Goal: Share content

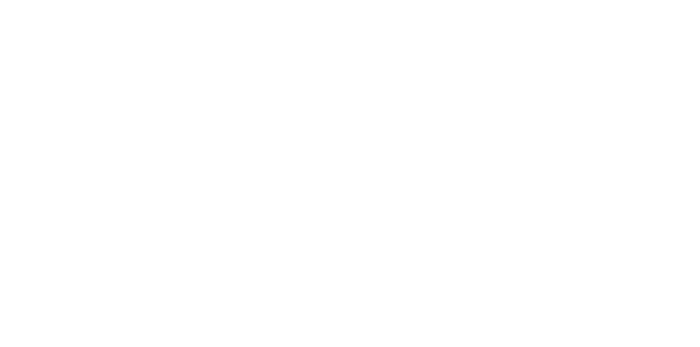
click at [407, 0] on html at bounding box center [350, 0] width 700 height 0
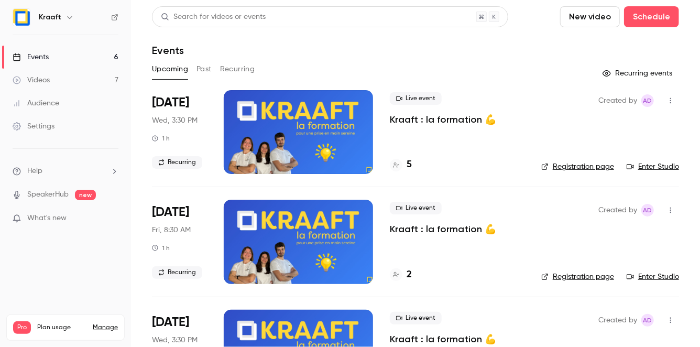
click at [64, 77] on link "Videos 7" at bounding box center [65, 80] width 131 height 23
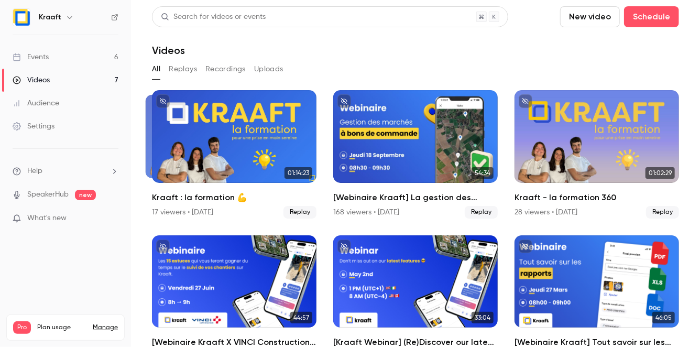
click at [182, 71] on button "Replays" at bounding box center [183, 69] width 28 height 17
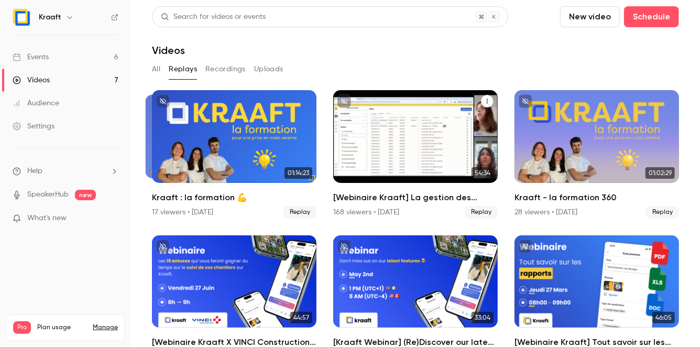
click at [426, 134] on div "[Webinaire Kraaft] La gestion des marchés à bons de commande et des petites int…" at bounding box center [415, 136] width 164 height 93
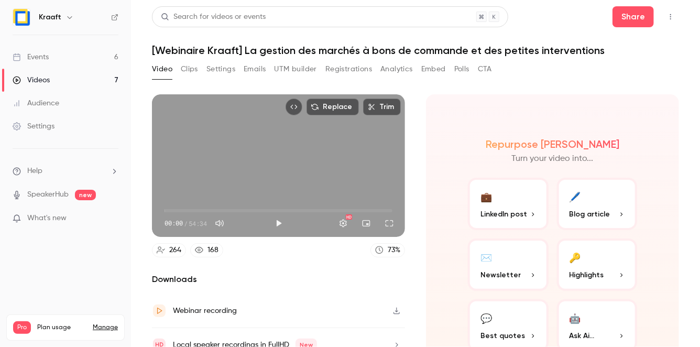
click at [665, 14] on button "Top Bar Actions" at bounding box center [670, 16] width 17 height 17
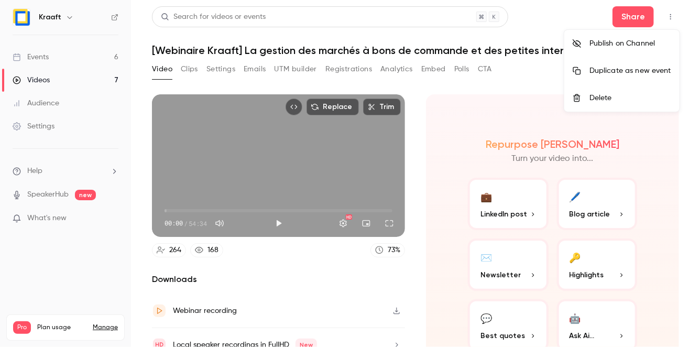
click at [570, 19] on div at bounding box center [350, 173] width 700 height 347
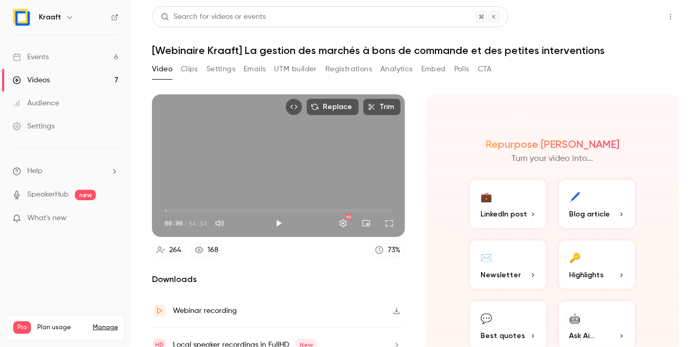
click at [649, 20] on button "Share" at bounding box center [632, 16] width 41 height 21
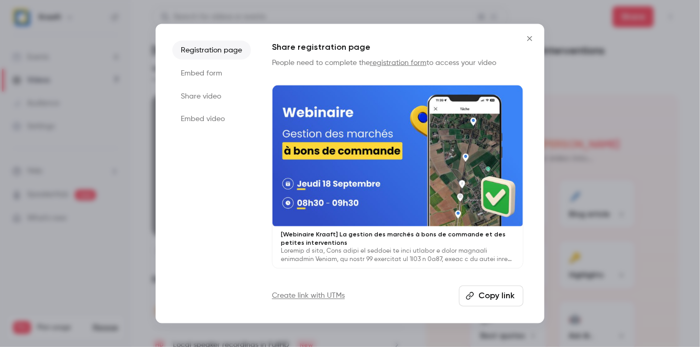
click at [500, 298] on button "Copy link" at bounding box center [491, 295] width 64 height 21
click at [87, 108] on div at bounding box center [350, 173] width 700 height 347
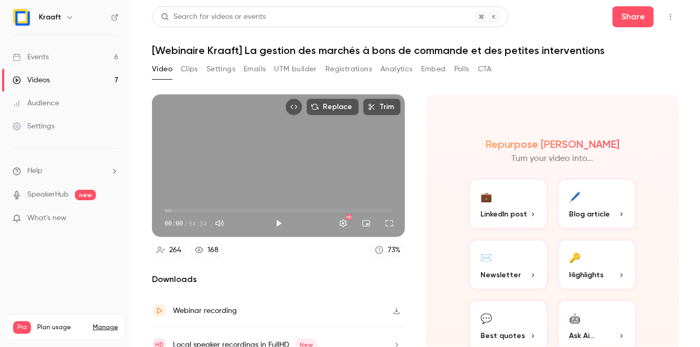
click at [48, 74] on link "Videos 7" at bounding box center [65, 80] width 131 height 23
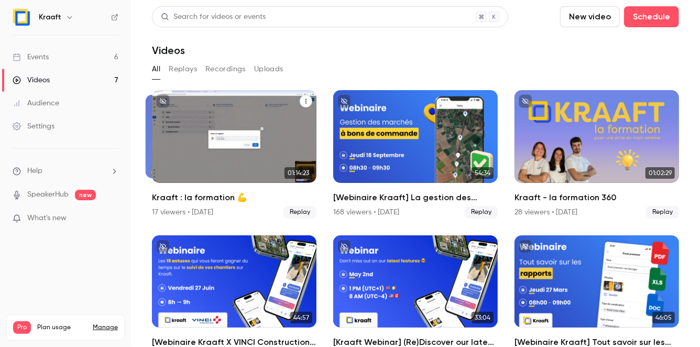
click at [215, 142] on div "Kraaft : la formation 💪" at bounding box center [234, 136] width 164 height 93
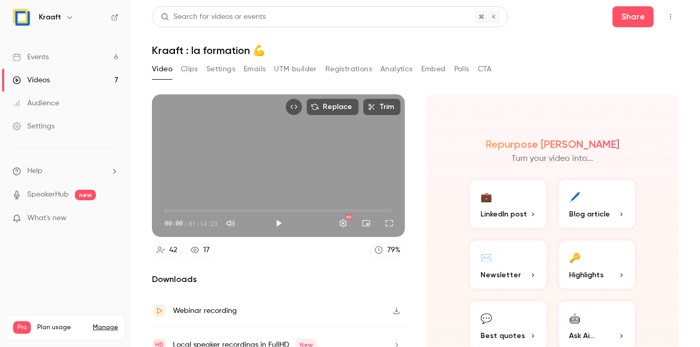
click at [669, 13] on icon "Top Bar Actions" at bounding box center [670, 16] width 8 height 7
click at [580, 18] on div at bounding box center [350, 173] width 700 height 347
click at [640, 26] on button "Share" at bounding box center [632, 16] width 41 height 21
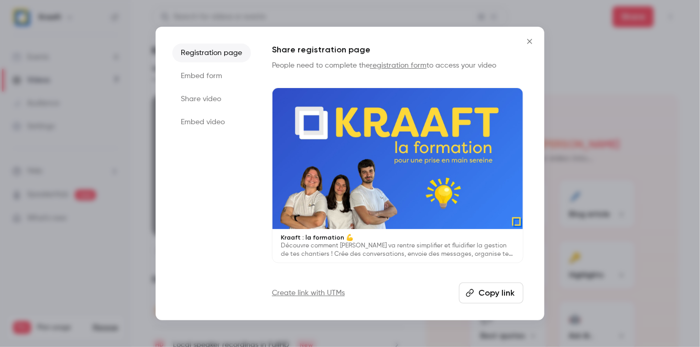
click at [481, 287] on button "Copy link" at bounding box center [491, 292] width 64 height 21
click at [119, 78] on div at bounding box center [350, 173] width 700 height 347
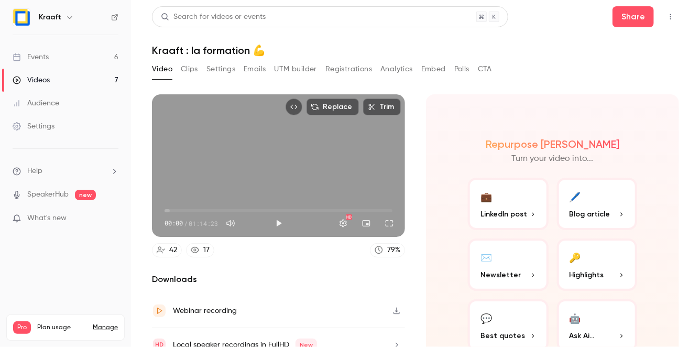
click at [78, 77] on link "Videos 7" at bounding box center [65, 80] width 131 height 23
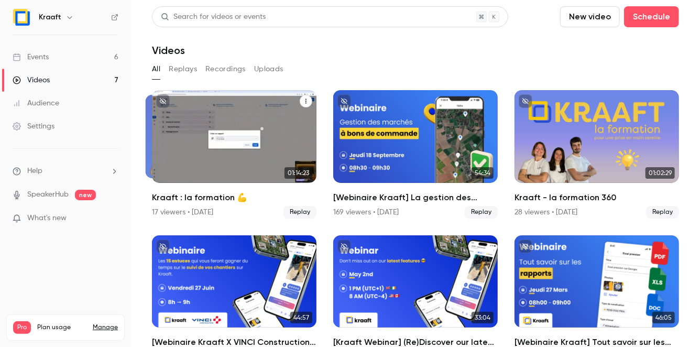
click at [237, 141] on div "Kraaft : la formation 💪" at bounding box center [234, 136] width 164 height 93
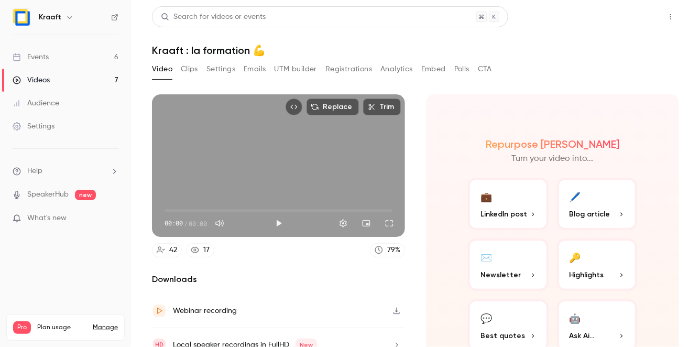
click at [636, 14] on button "Share" at bounding box center [632, 16] width 41 height 21
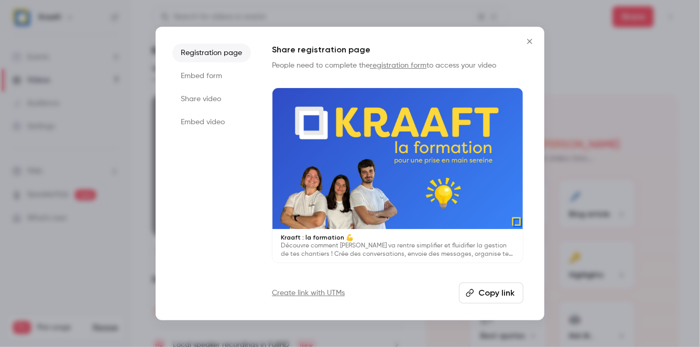
click at [478, 289] on button "Copy link" at bounding box center [491, 292] width 64 height 21
